Goal: Transaction & Acquisition: Download file/media

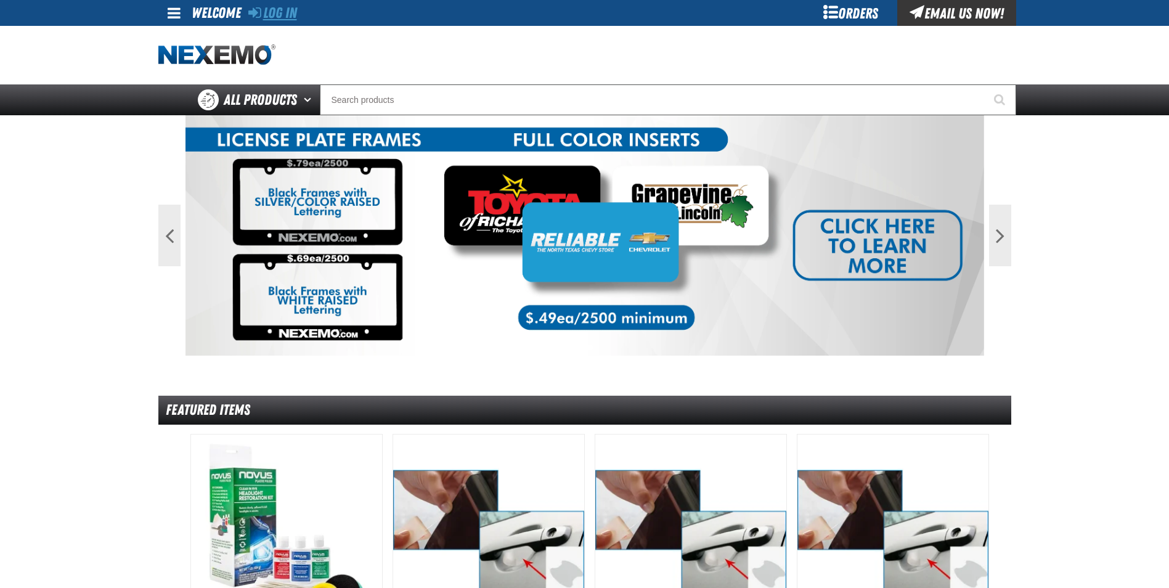
click at [259, 9] on icon at bounding box center [254, 12] width 13 height 15
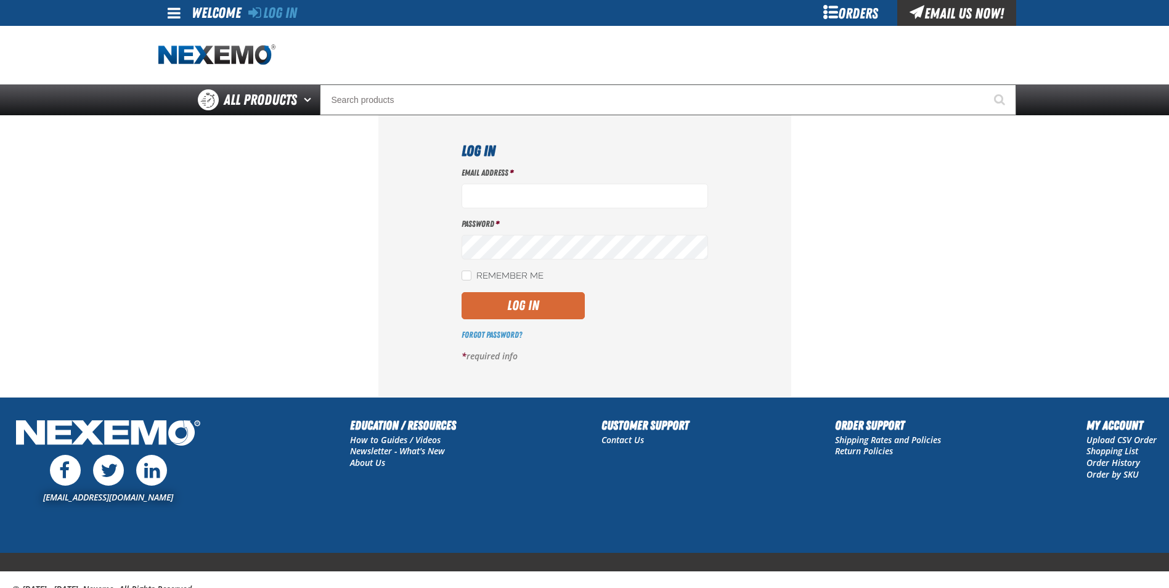
type input "teakins@reliablechevrolet.com"
click at [516, 303] on button "Log In" at bounding box center [523, 305] width 123 height 27
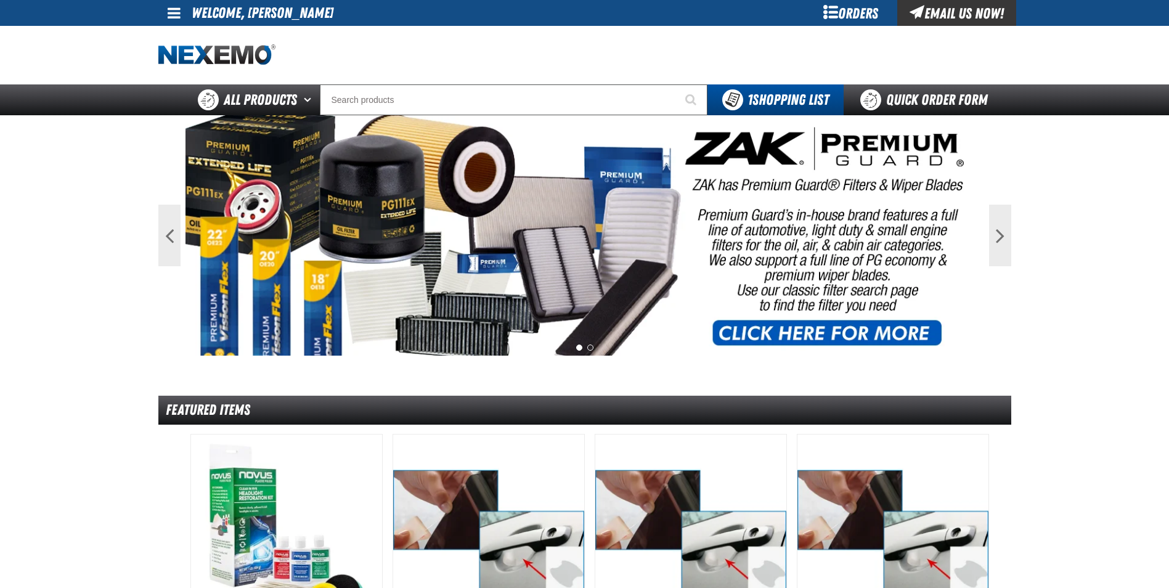
click at [169, 13] on span at bounding box center [174, 13] width 13 height 15
click at [195, 34] on link "My Account My Account" at bounding box center [191, 37] width 55 height 12
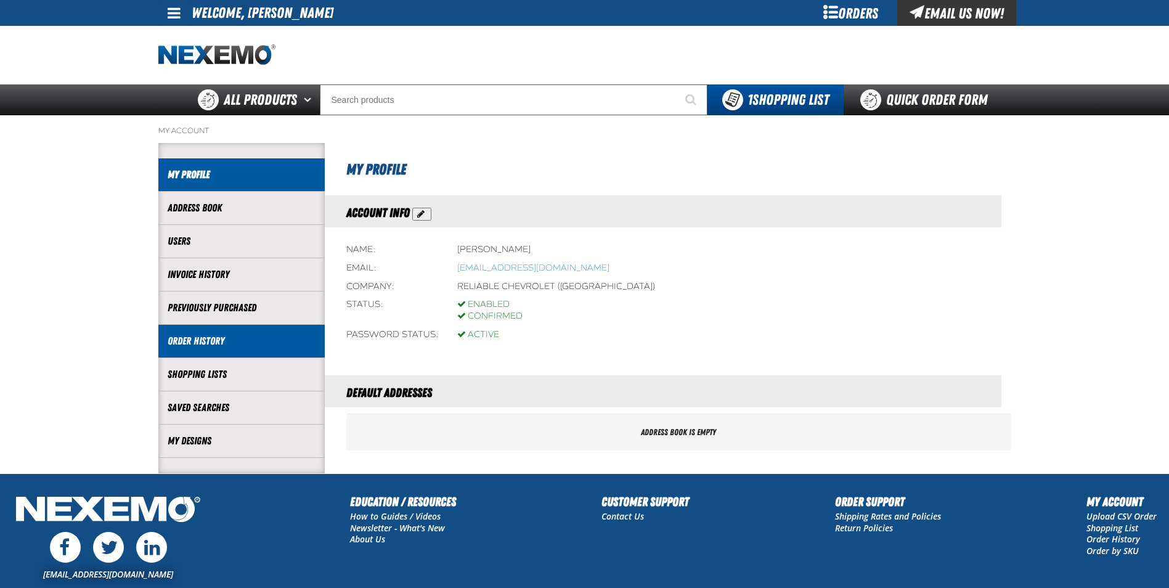
click at [218, 340] on link "Order History" at bounding box center [242, 341] width 148 height 14
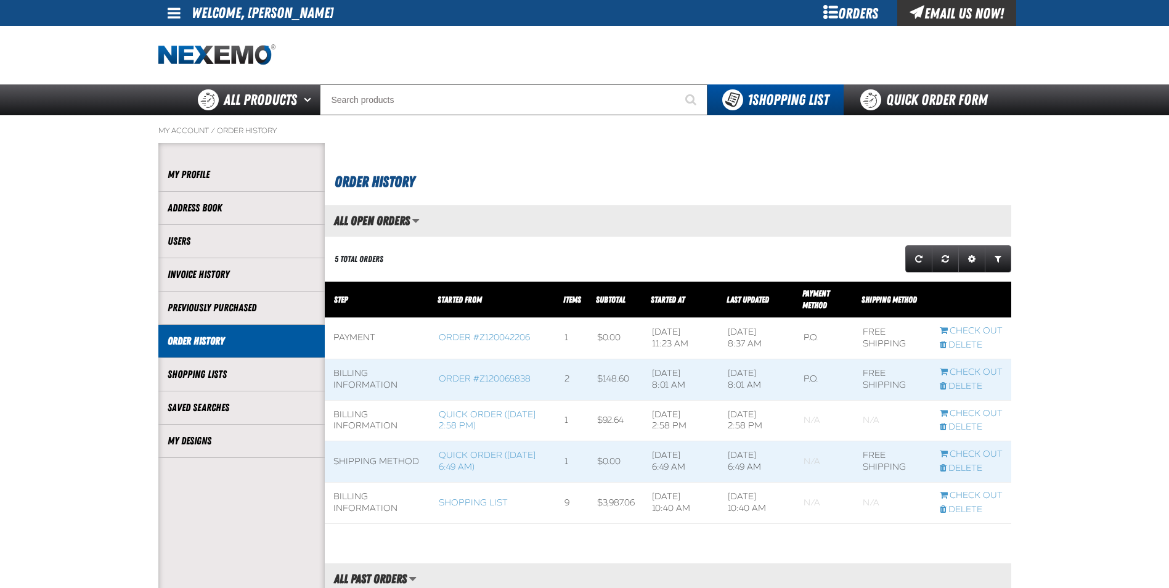
scroll to position [1, 1]
click at [439, 226] on div "All Open Orders Saved Views Set as active All Open Orders view All Open Orders …" at bounding box center [668, 220] width 686 height 31
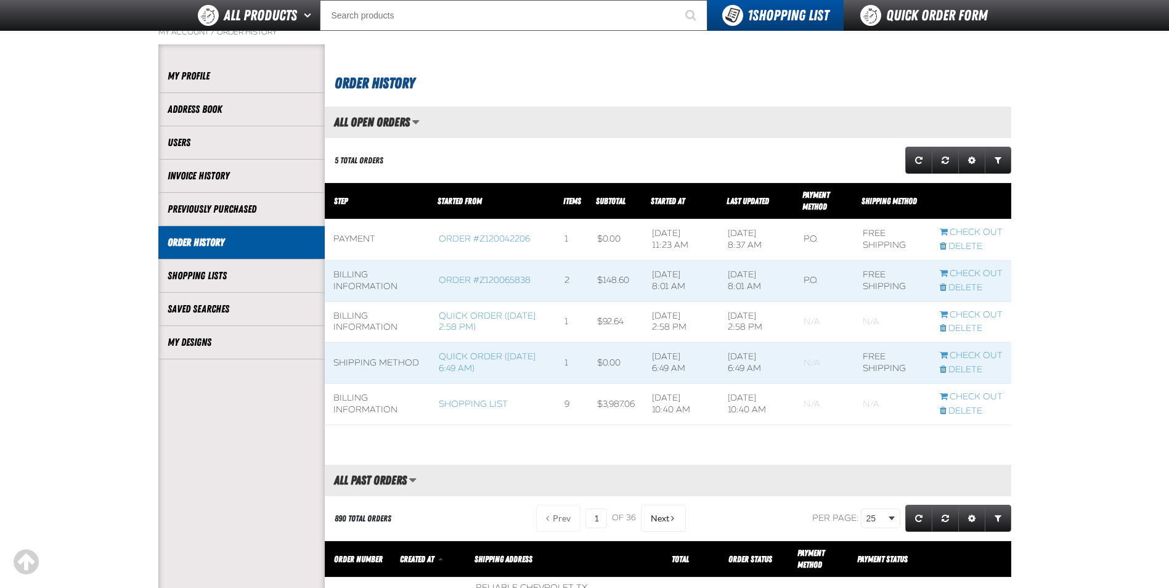
scroll to position [0, 0]
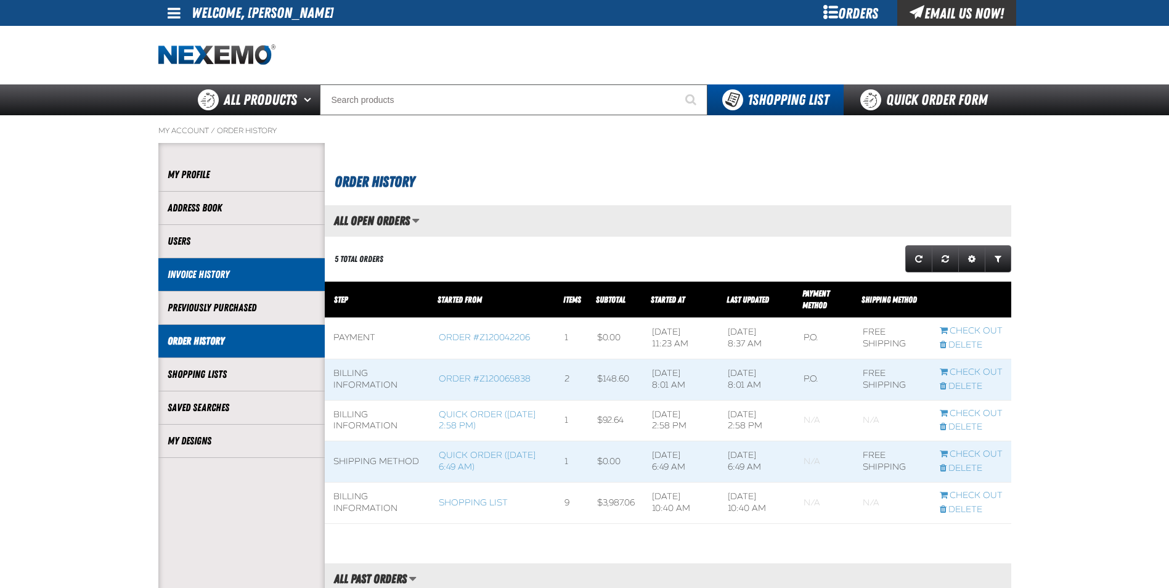
click at [218, 274] on link "Invoice History" at bounding box center [242, 274] width 148 height 14
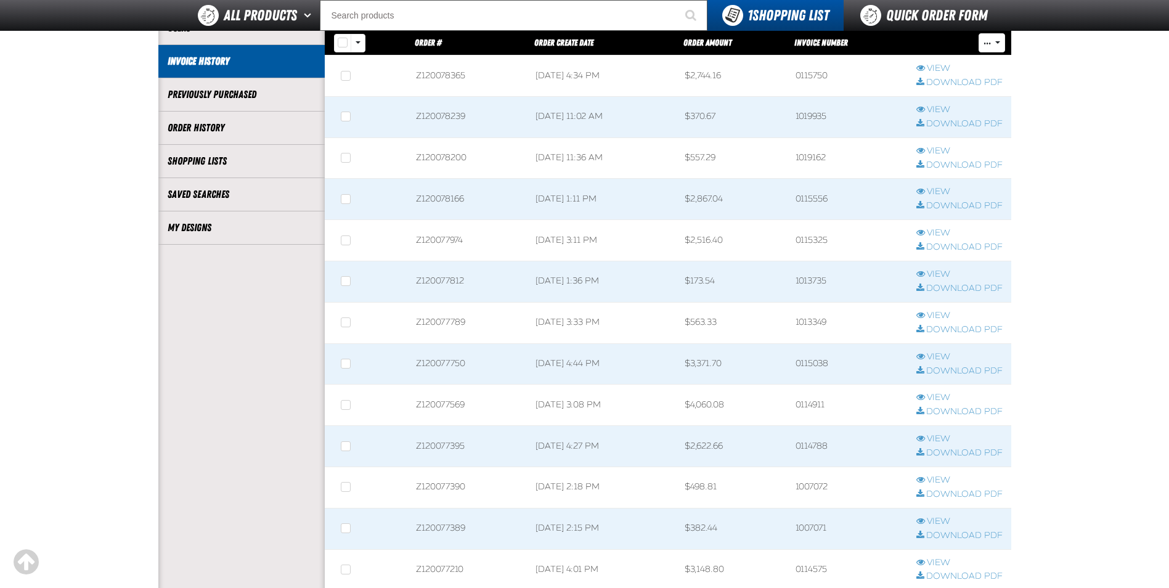
scroll to position [185, 0]
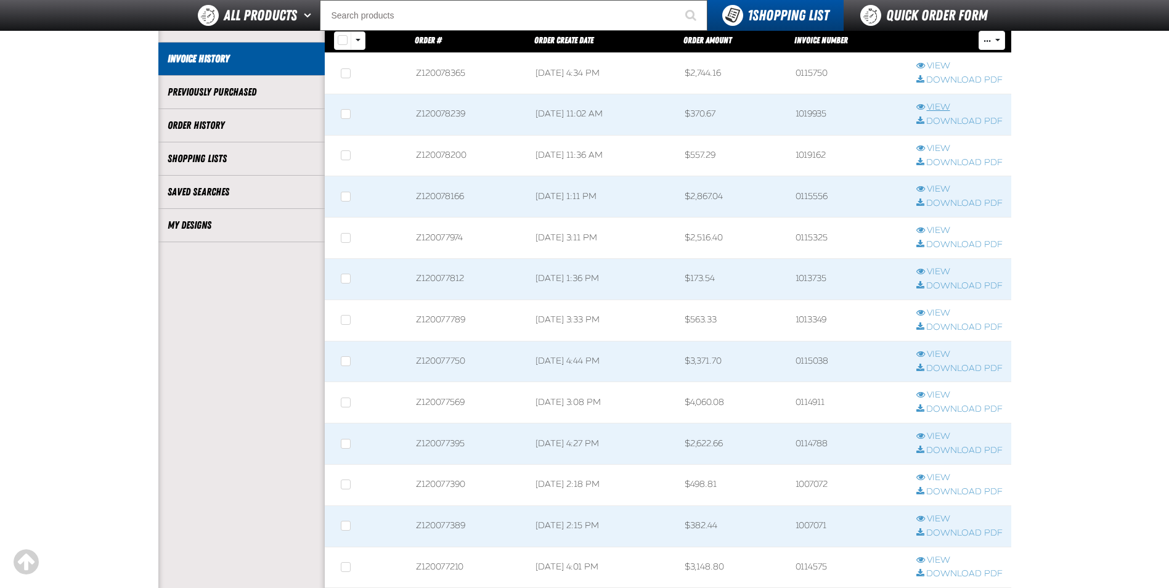
click at [951, 108] on link "View" at bounding box center [959, 108] width 86 height 12
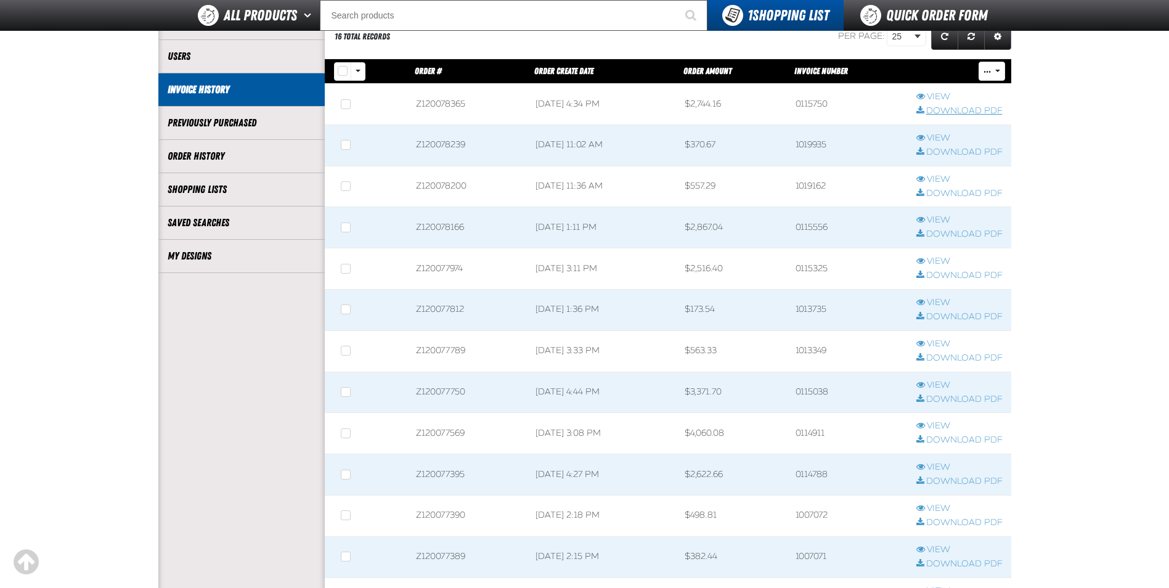
scroll to position [123, 0]
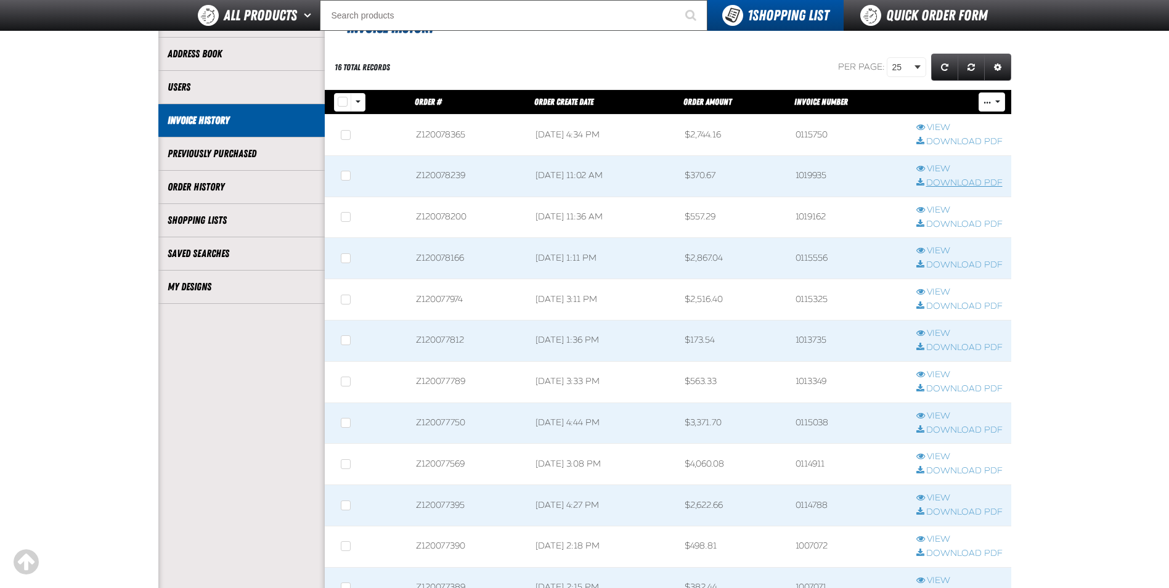
click at [966, 185] on link "Download PDF" at bounding box center [959, 183] width 86 height 12
click at [760, 168] on td "$370.67" at bounding box center [731, 175] width 111 height 41
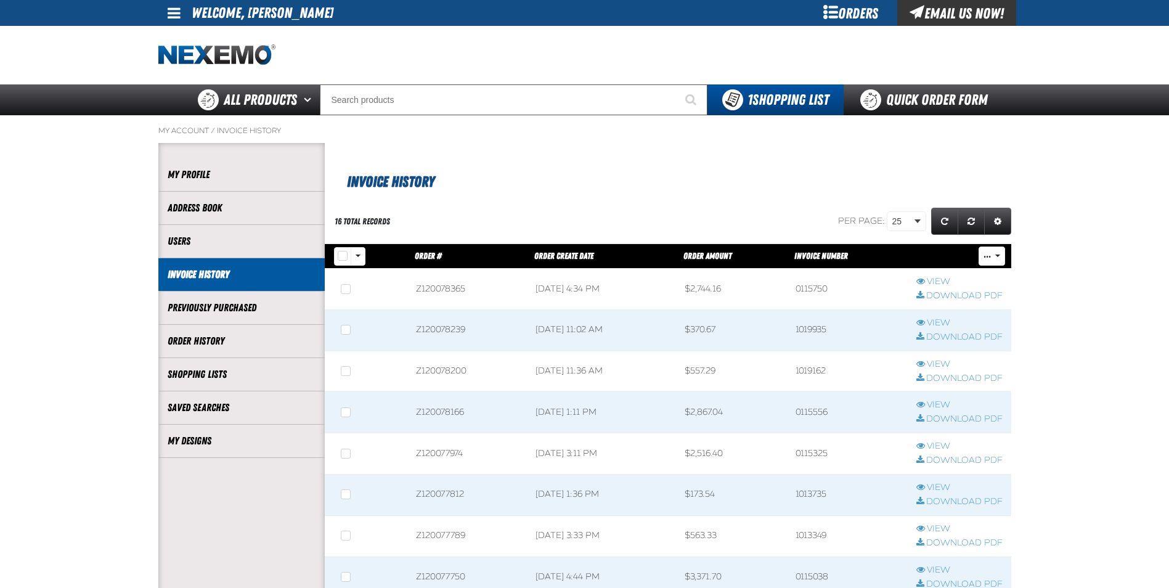
click at [182, 15] on link at bounding box center [174, 13] width 33 height 26
click at [185, 59] on link "Sign Out Sign Out" at bounding box center [185, 60] width 42 height 12
